Goal: Navigation & Orientation: Understand site structure

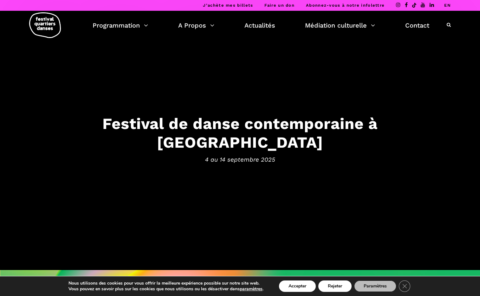
scroll to position [1, 0]
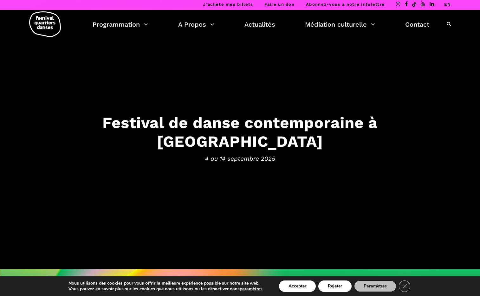
click at [51, 25] on img at bounding box center [45, 24] width 32 height 26
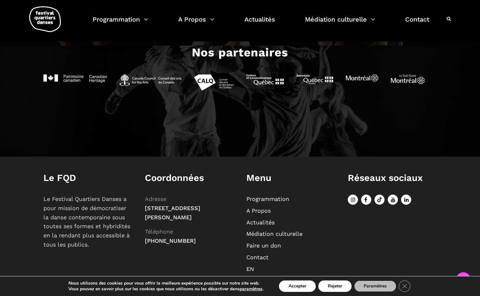
scroll to position [678, 0]
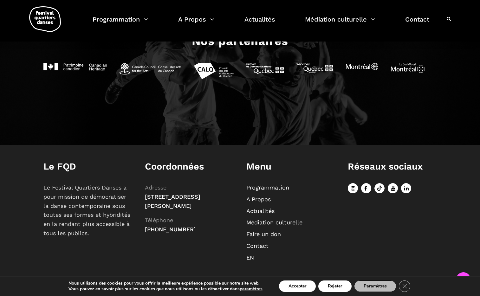
click at [258, 244] on link "Contact" at bounding box center [258, 246] width 22 height 7
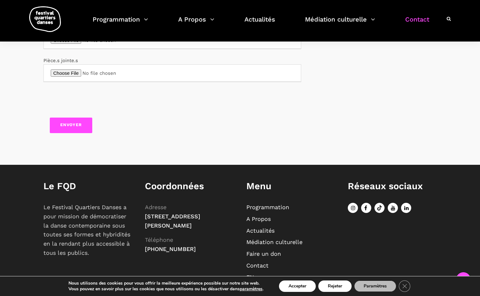
scroll to position [307, 0]
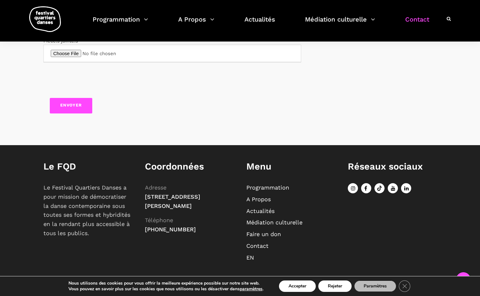
click at [261, 199] on link "A Propos" at bounding box center [259, 199] width 24 height 7
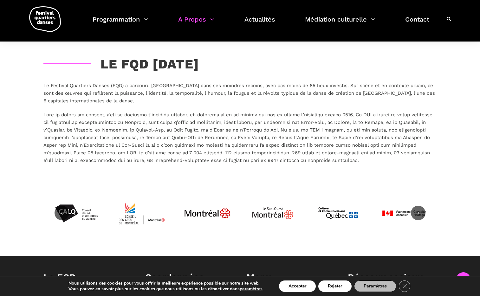
scroll to position [1556, 0]
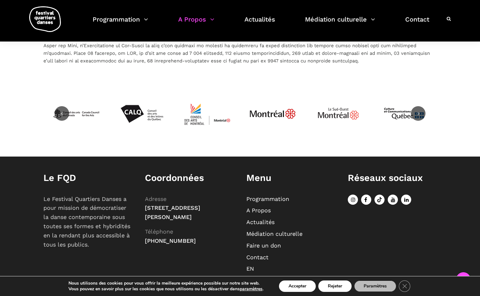
click at [365, 195] on icon at bounding box center [366, 200] width 10 height 10
click at [261, 196] on link "Programmation" at bounding box center [268, 199] width 43 height 7
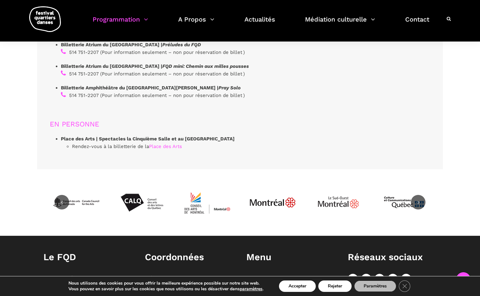
scroll to position [1981, 0]
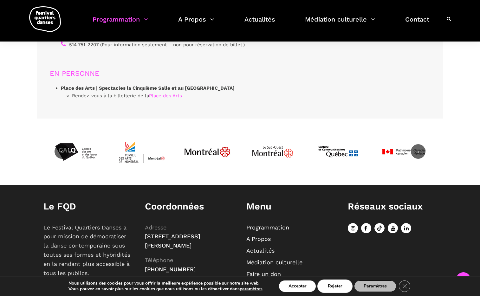
click at [336, 286] on button "Rejeter" at bounding box center [335, 286] width 33 height 11
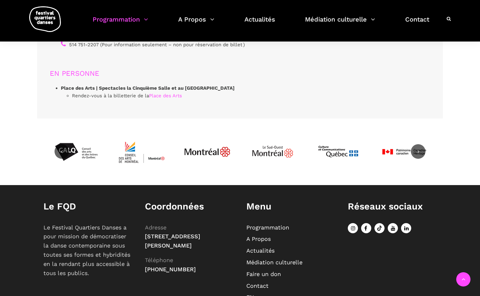
click at [257, 259] on link "Médiation culturelle" at bounding box center [275, 262] width 56 height 7
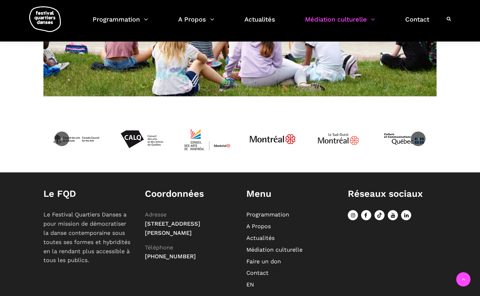
scroll to position [532, 0]
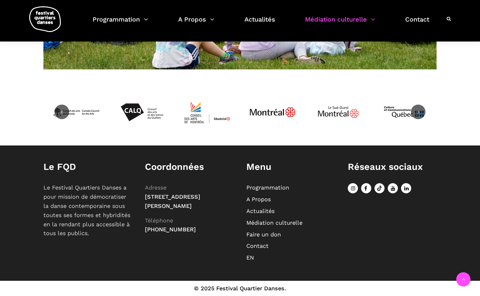
click at [254, 210] on link "Actualités" at bounding box center [261, 211] width 28 height 7
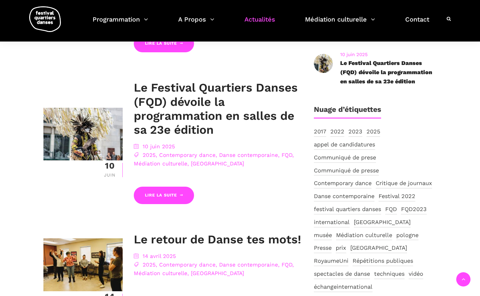
scroll to position [437, 0]
